Goal: Task Accomplishment & Management: Use online tool/utility

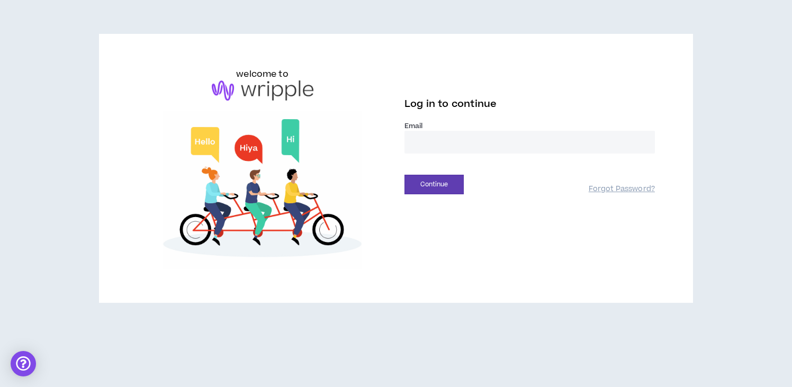
click at [525, 146] on input "email" at bounding box center [529, 142] width 250 height 23
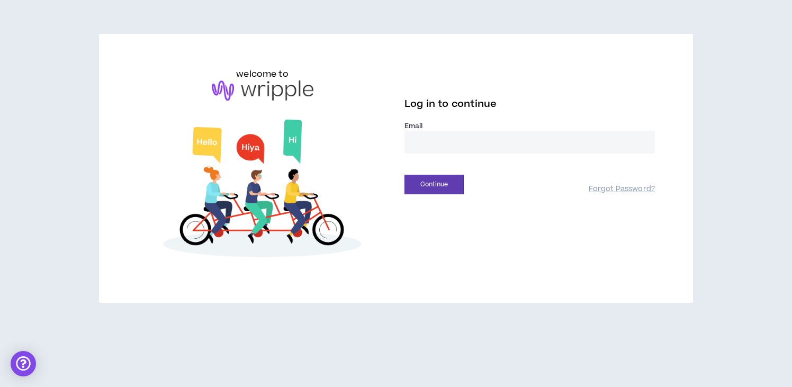
type input "**********"
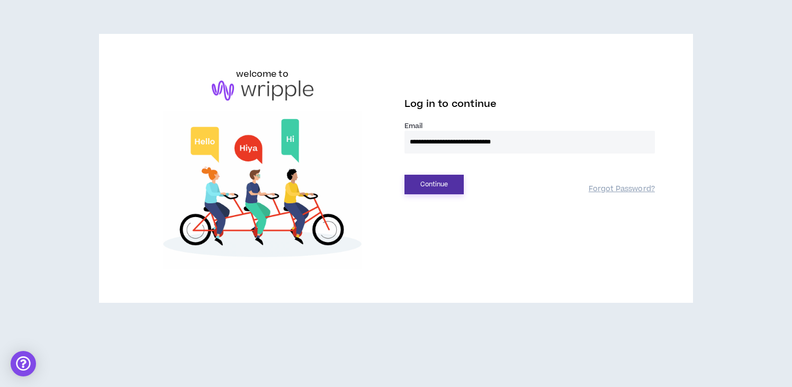
click at [437, 184] on button "Continue" at bounding box center [433, 185] width 59 height 20
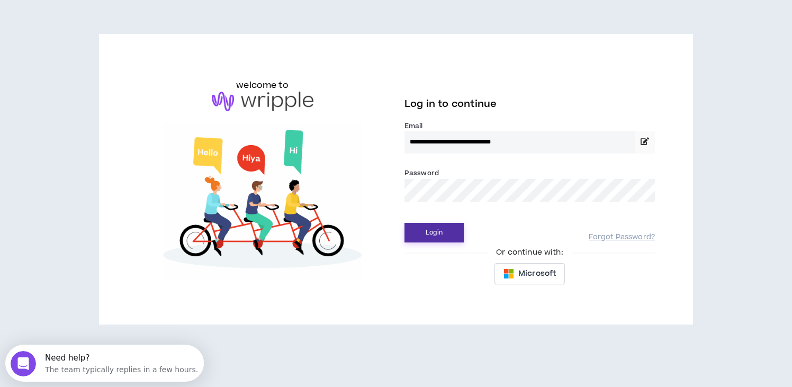
click at [422, 236] on button "Login" at bounding box center [433, 233] width 59 height 20
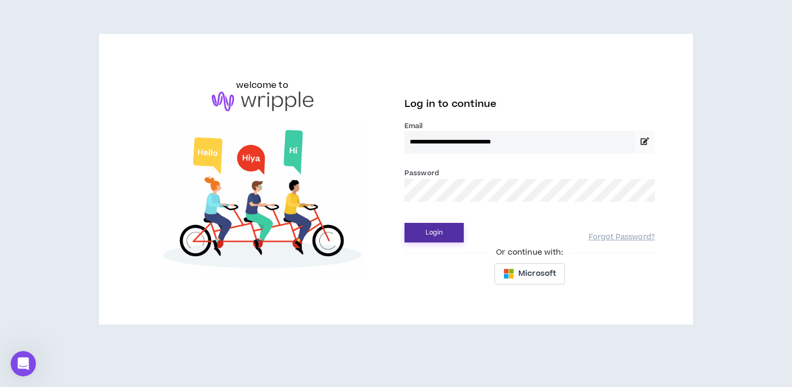
click at [437, 237] on button "Login" at bounding box center [433, 233] width 59 height 20
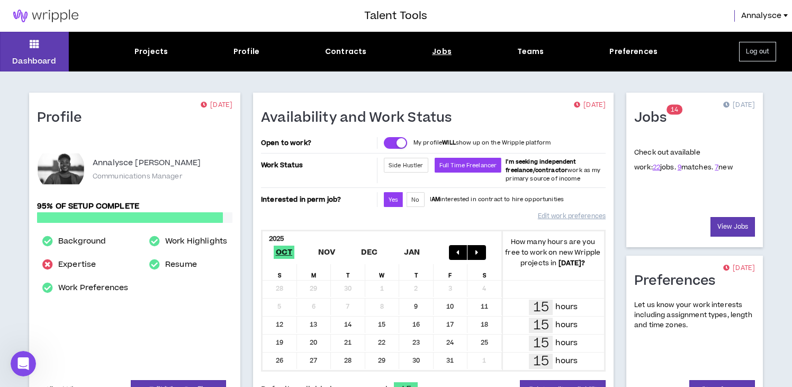
click at [434, 53] on div "Jobs" at bounding box center [442, 51] width 20 height 11
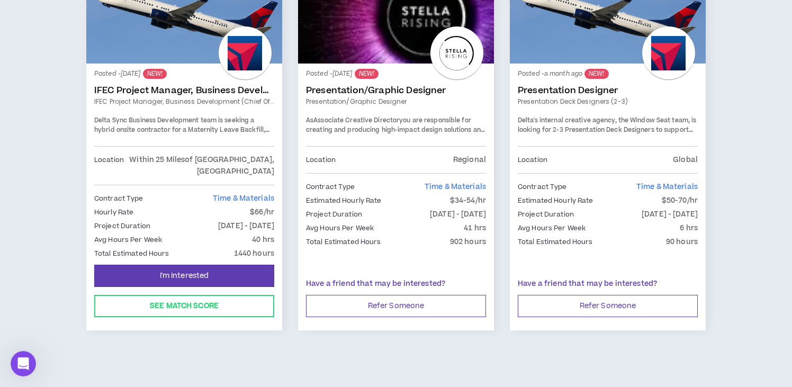
scroll to position [1833, 0]
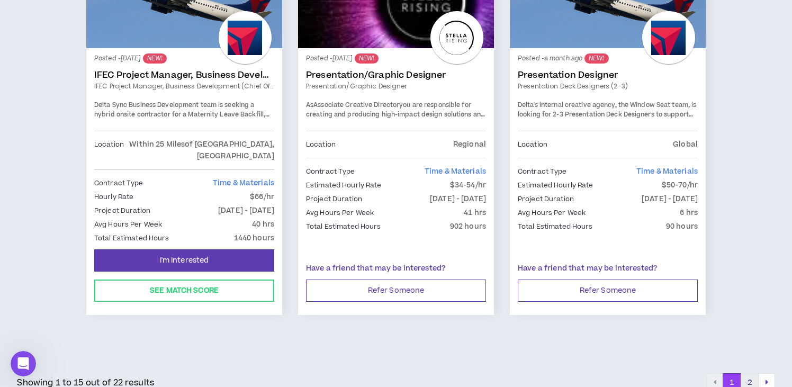
click at [748, 373] on button "2" at bounding box center [750, 382] width 19 height 19
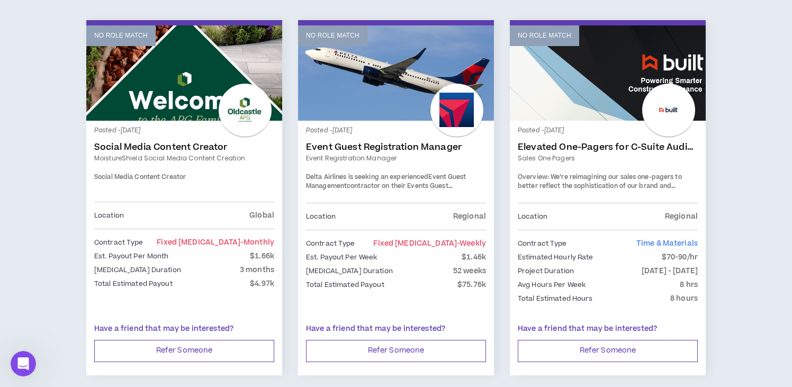
scroll to position [549, 0]
